Goal: Information Seeking & Learning: Learn about a topic

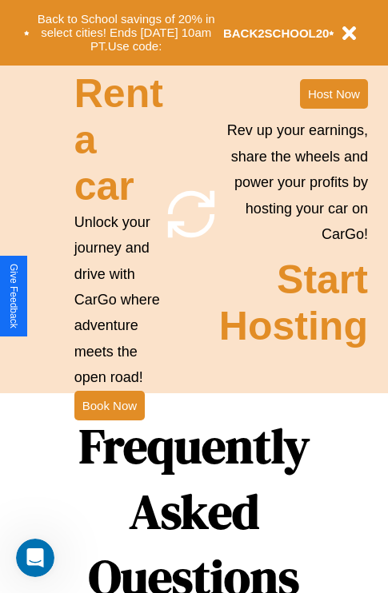
scroll to position [1936, 0]
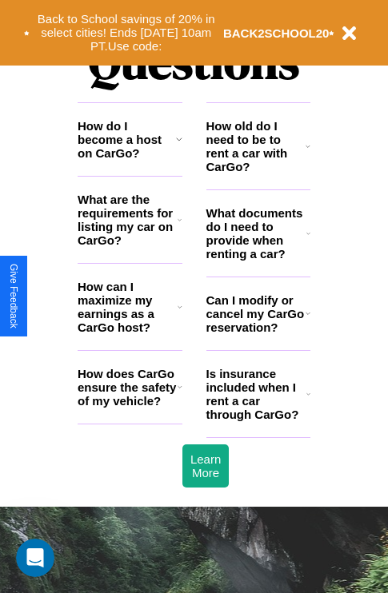
click at [179, 226] on icon at bounding box center [179, 219] width 4 height 13
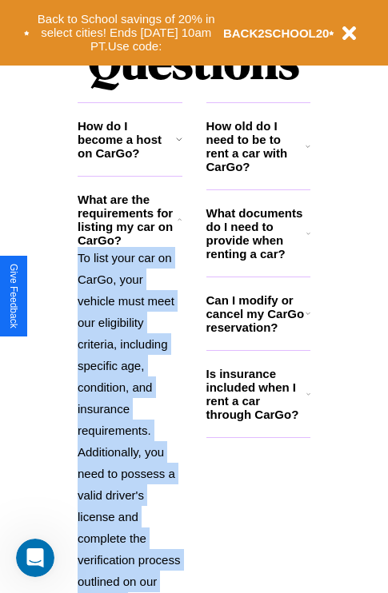
click at [129, 403] on p "To list your car on CarGo, your vehicle must meet our eligibility criteria, inc…" at bounding box center [130, 430] width 105 height 367
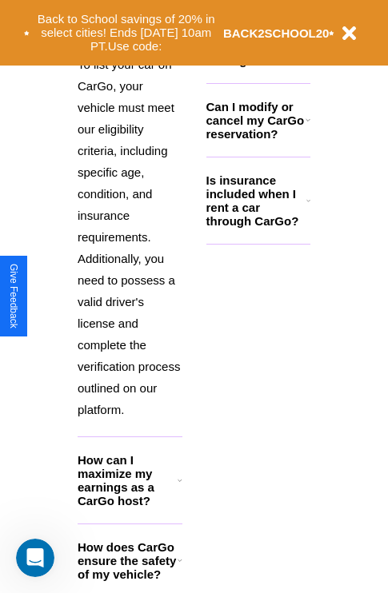
click at [179, 567] on icon at bounding box center [179, 560] width 5 height 13
click at [129, 577] on h3 "How does CarGo ensure the safety of my vehicle?" at bounding box center [128, 560] width 100 height 41
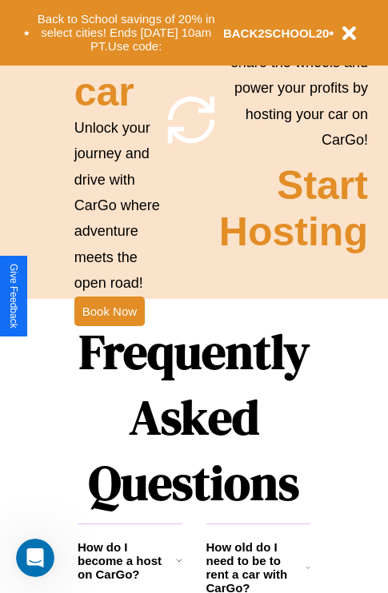
click at [178, 567] on icon at bounding box center [179, 560] width 6 height 13
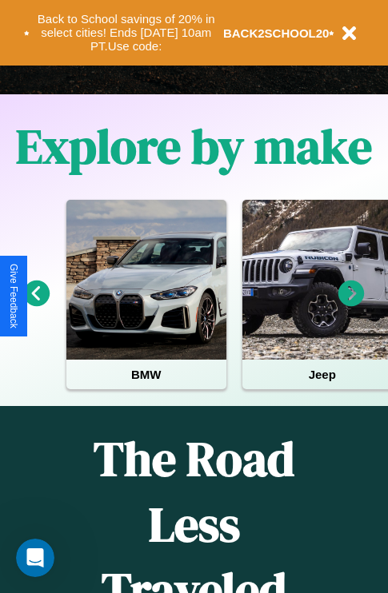
scroll to position [246, 0]
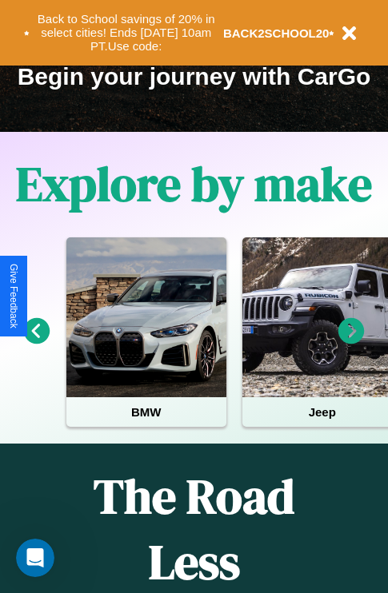
click at [351, 342] on icon at bounding box center [351, 331] width 26 height 26
